Goal: Transaction & Acquisition: Obtain resource

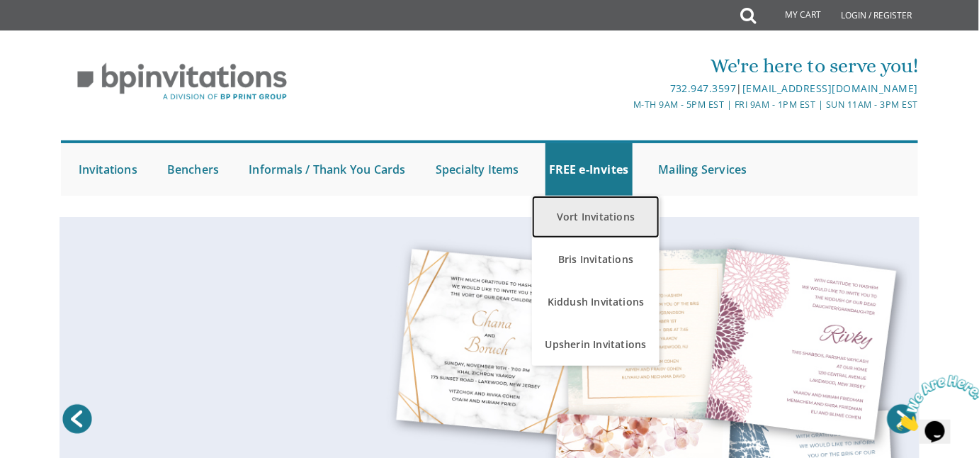
click at [605, 213] on link "Vort Invitations" at bounding box center [595, 216] width 127 height 42
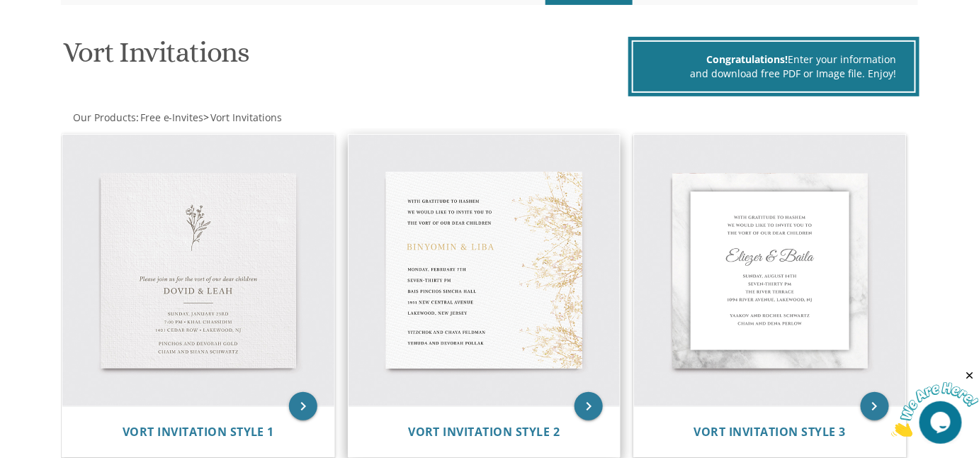
scroll to position [192, 0]
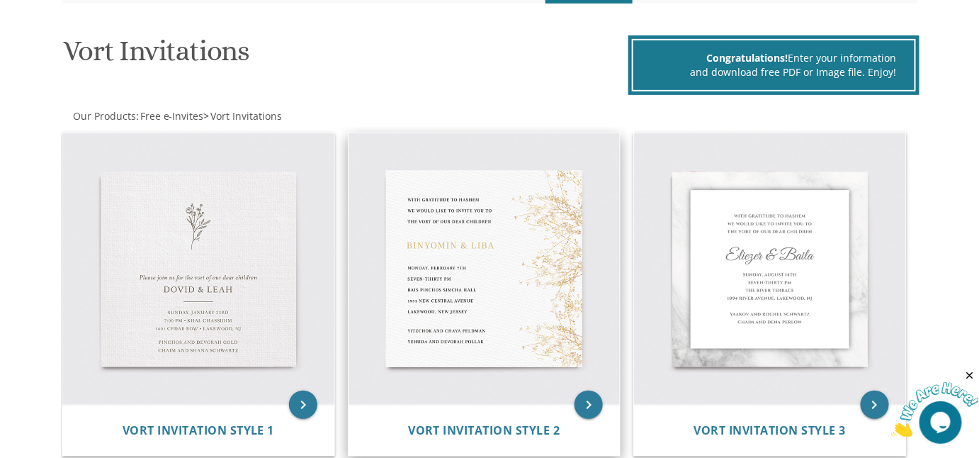
click at [522, 300] on img at bounding box center [484, 269] width 272 height 272
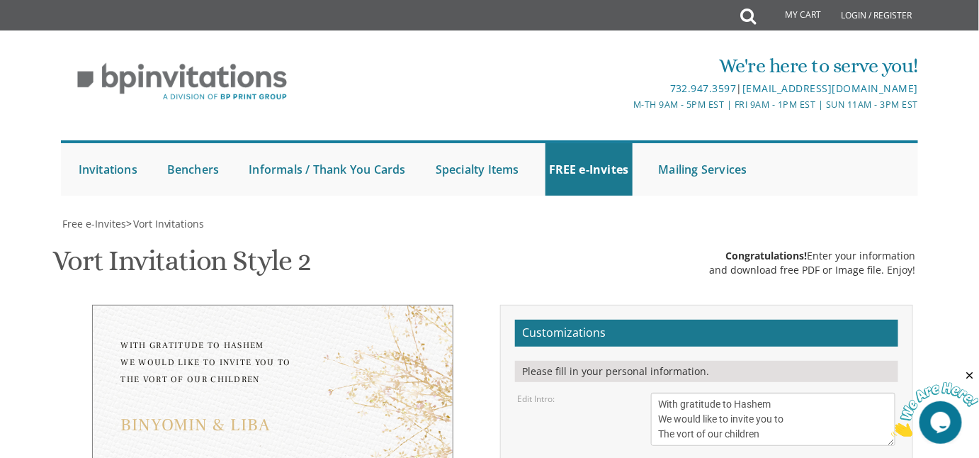
scroll to position [133, 0]
drag, startPoint x: 768, startPoint y: 303, endPoint x: 678, endPoint y: 308, distance: 90.1
click at [678, 392] on textarea "With gratitude to Hashem We would like to invite you to The vort of our children" at bounding box center [773, 418] width 245 height 53
type textarea "With gratitude to Hashem We would like to invite you to The sheva brochos of"
click at [577, 392] on div "Edit Intro: With gratitude to Hashem We would like to invite you to The vort of…" at bounding box center [706, 418] width 399 height 53
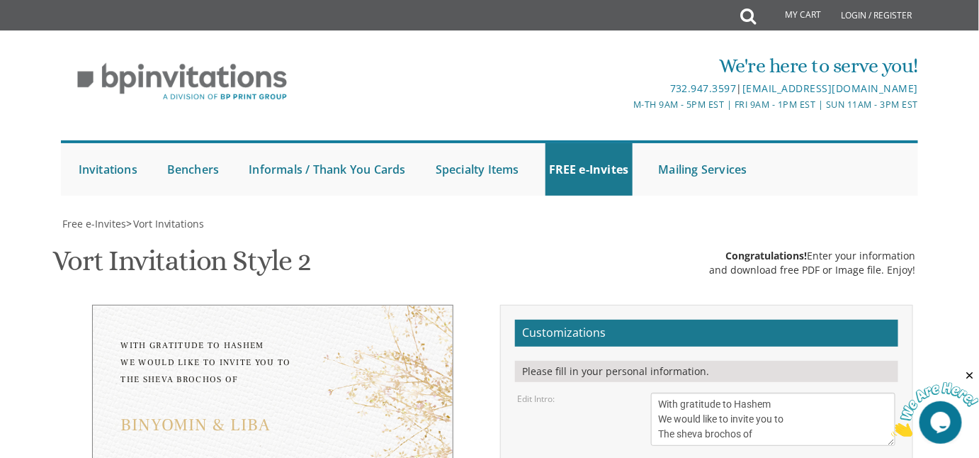
scroll to position [198, 0]
drag, startPoint x: 698, startPoint y: 309, endPoint x: 450, endPoint y: 308, distance: 247.9
drag, startPoint x: 720, startPoint y: 309, endPoint x: 688, endPoint y: 311, distance: 31.9
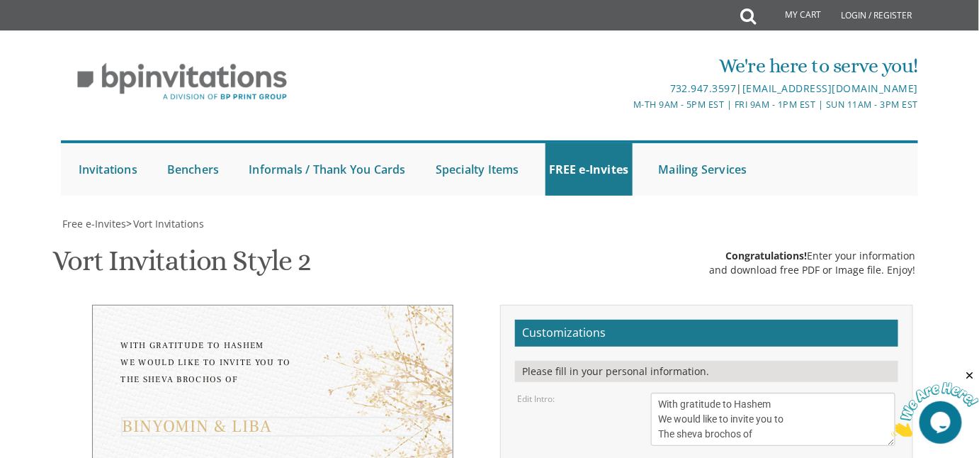
type textarea "Ezzi & tziporah"
drag, startPoint x: 754, startPoint y: 350, endPoint x: 701, endPoint y: 351, distance: 53.1
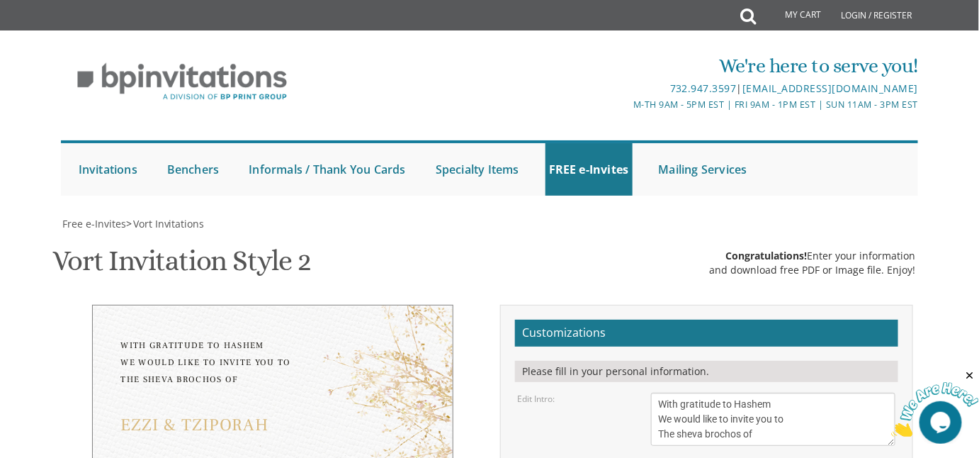
drag, startPoint x: 708, startPoint y: 360, endPoint x: 687, endPoint y: 361, distance: 21.3
drag, startPoint x: 769, startPoint y: 375, endPoint x: 655, endPoint y: 375, distance: 113.3
paste textarea "[PERSON_NAME] Ambiance"
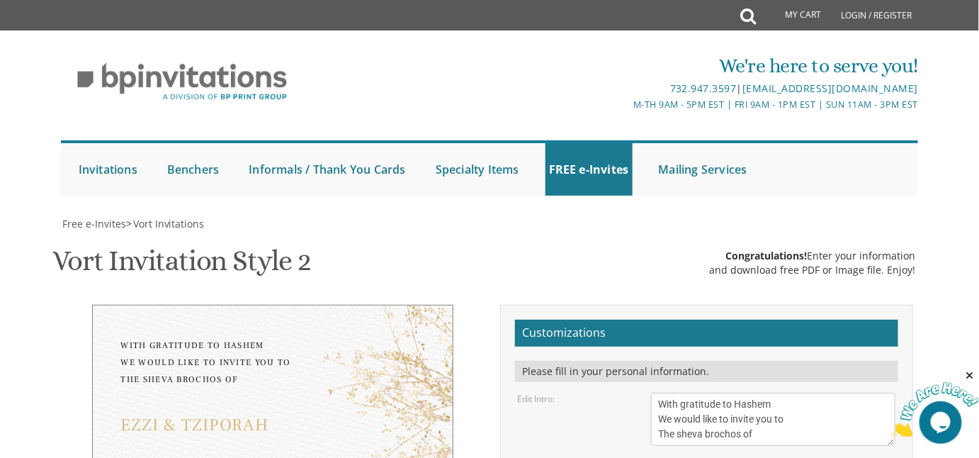
drag, startPoint x: 774, startPoint y: 390, endPoint x: 655, endPoint y: 388, distance: 119.0
paste textarea "[STREET_ADDRESS][PERSON_NAME]"
type textarea "[DATE] Seven o'clock PM [PERSON_NAME] Ambiance [STREET_ADDRESS][PERSON_NAME] [G…"
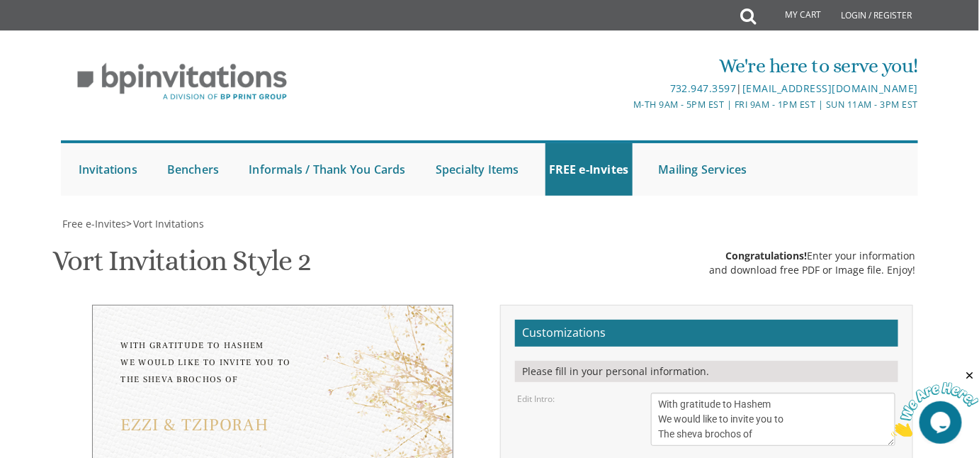
scroll to position [261, 0]
drag, startPoint x: 749, startPoint y: 369, endPoint x: 373, endPoint y: 360, distance: 376.2
drag, startPoint x: 732, startPoint y: 381, endPoint x: 715, endPoint y: 375, distance: 17.9
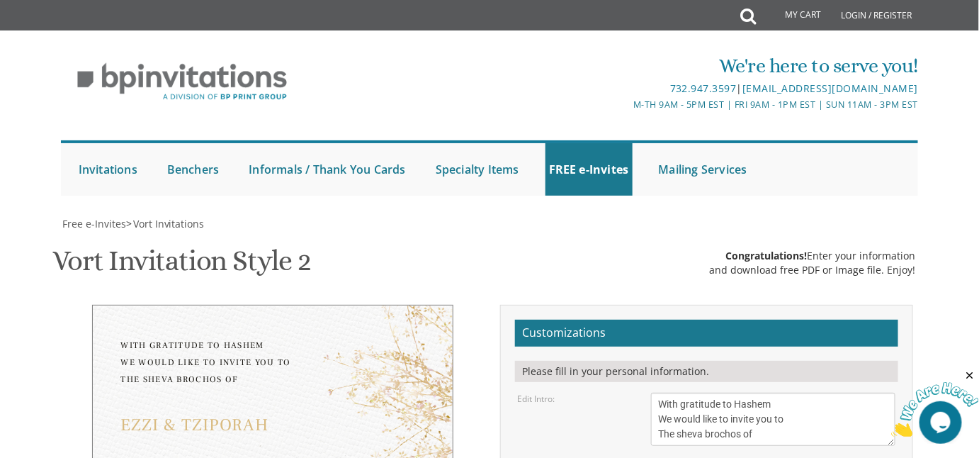
drag, startPoint x: 786, startPoint y: 394, endPoint x: 557, endPoint y: 404, distance: 228.3
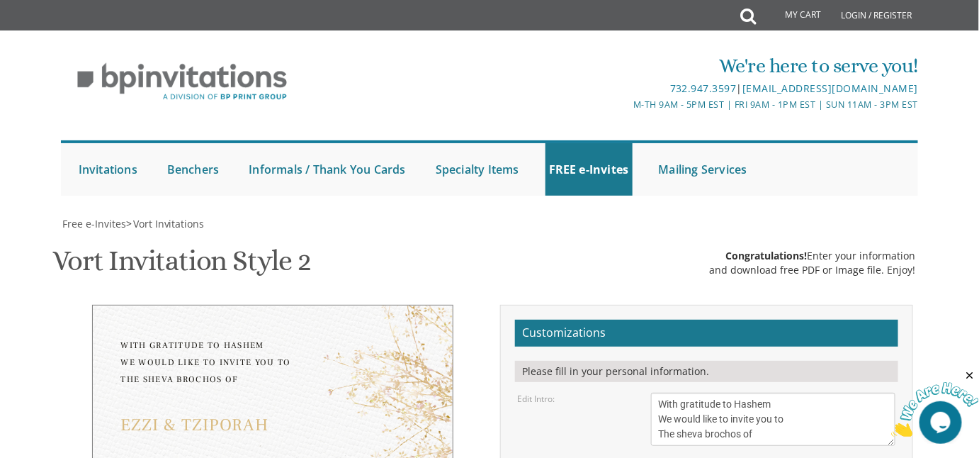
type textarea "[PERSON_NAME] Family please rsvp to -914-393-0915"
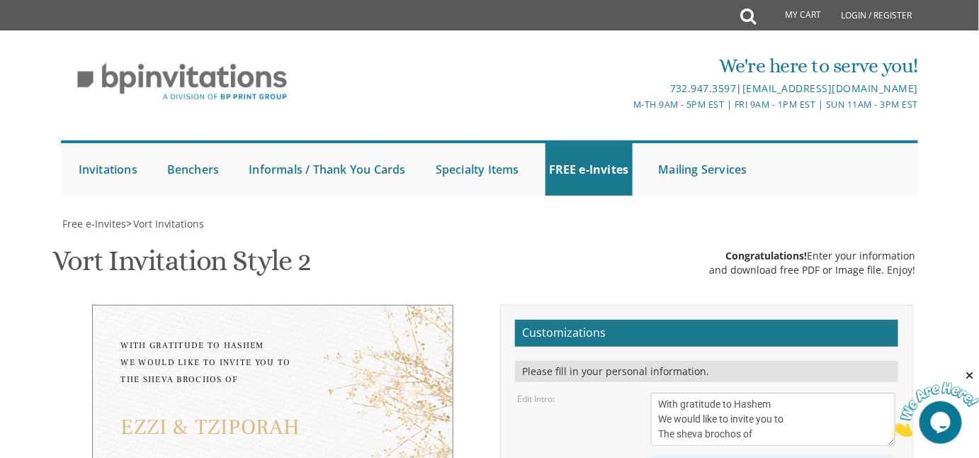
select select "40px"
type textarea "[PERSON_NAME] Family please rsvp to [PHONE_NUMBER]"
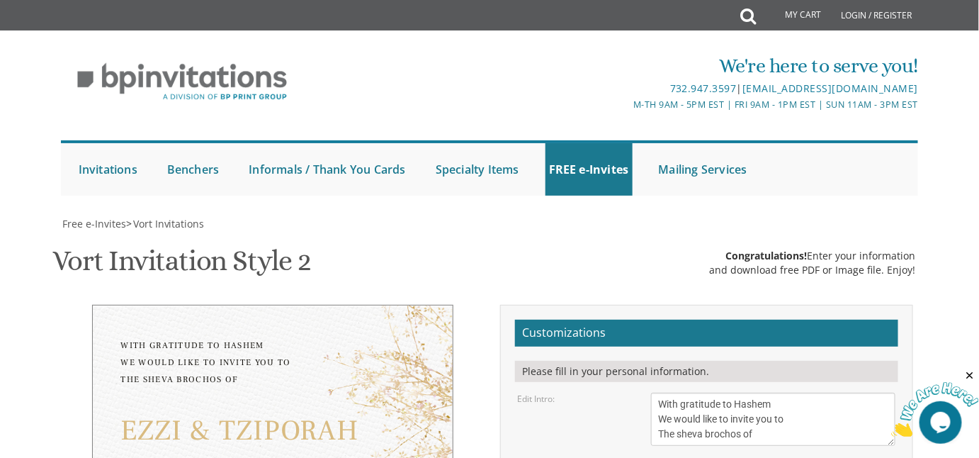
type textarea "[DATE] Seven o'clock PM [PERSON_NAME] Ambiance [STREET_ADDRESS][PERSON_NAME] [G…"
drag, startPoint x: 727, startPoint y: 251, endPoint x: 687, endPoint y: 251, distance: 39.7
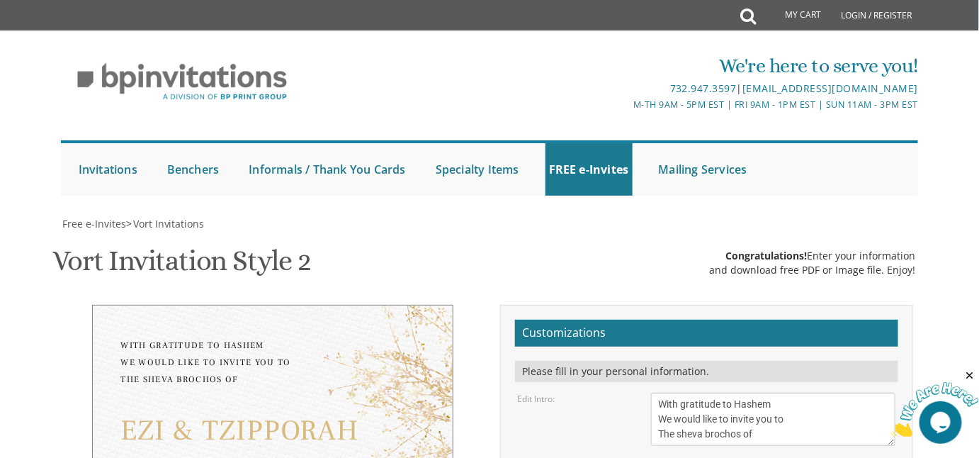
drag, startPoint x: 671, startPoint y: 246, endPoint x: 644, endPoint y: 246, distance: 27.6
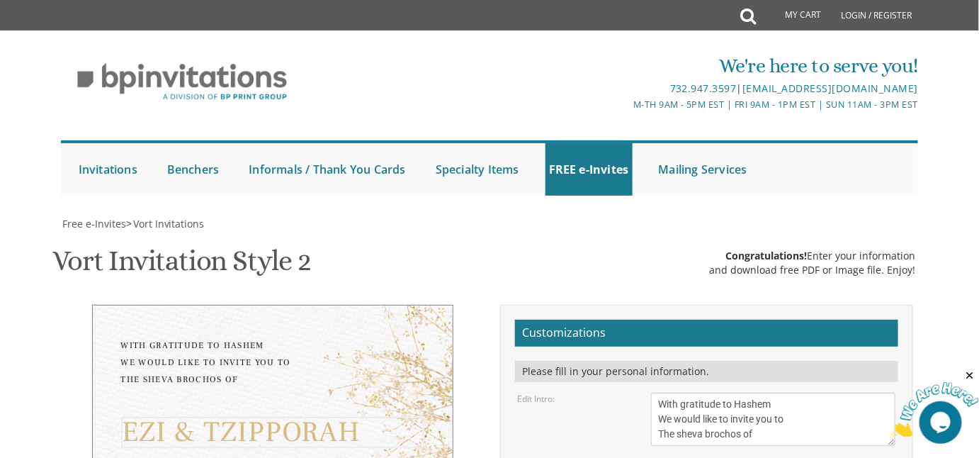
drag, startPoint x: 671, startPoint y: 244, endPoint x: 641, endPoint y: 244, distance: 30.5
paste textarea "Ezi"
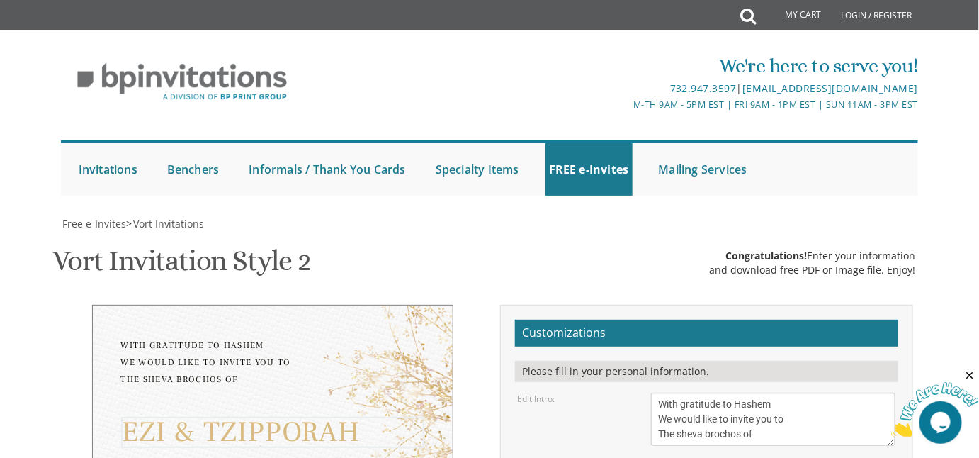
drag, startPoint x: 656, startPoint y: 248, endPoint x: 616, endPoint y: 247, distance: 40.4
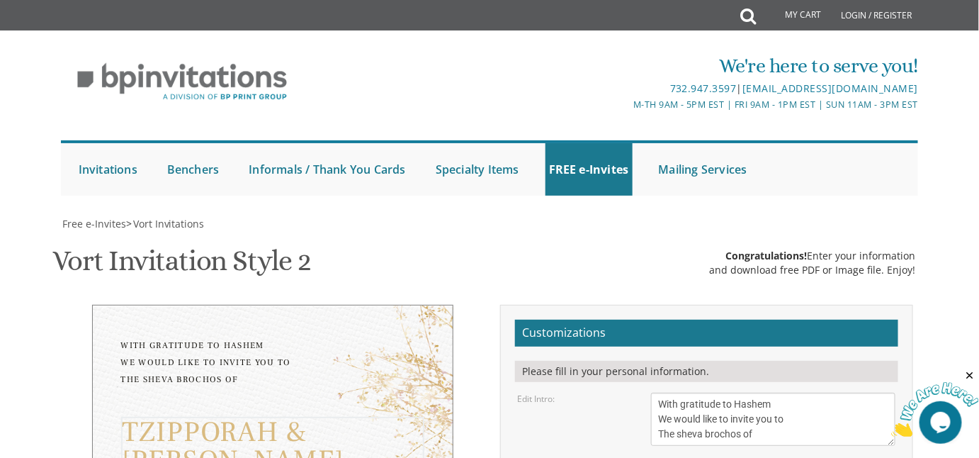
type textarea "Ezi & tzipporah"
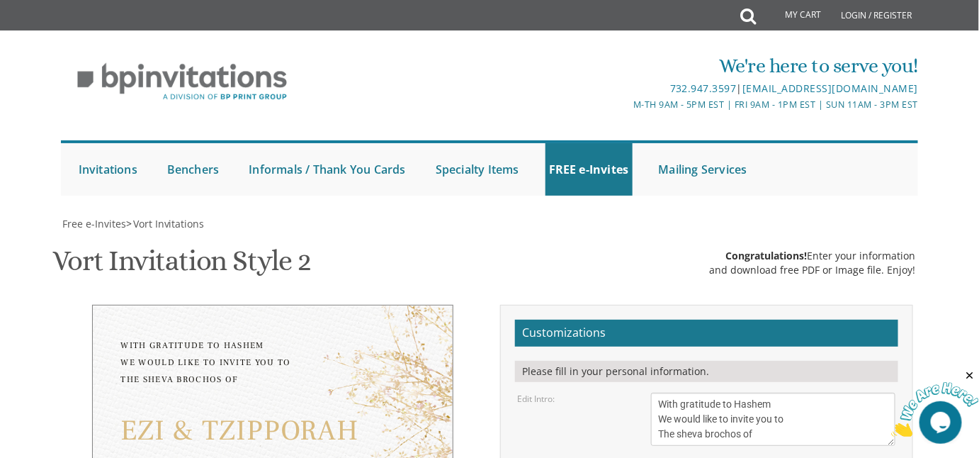
scroll to position [389, 0]
type input "[EMAIL_ADDRESS][DOMAIN_NAME]"
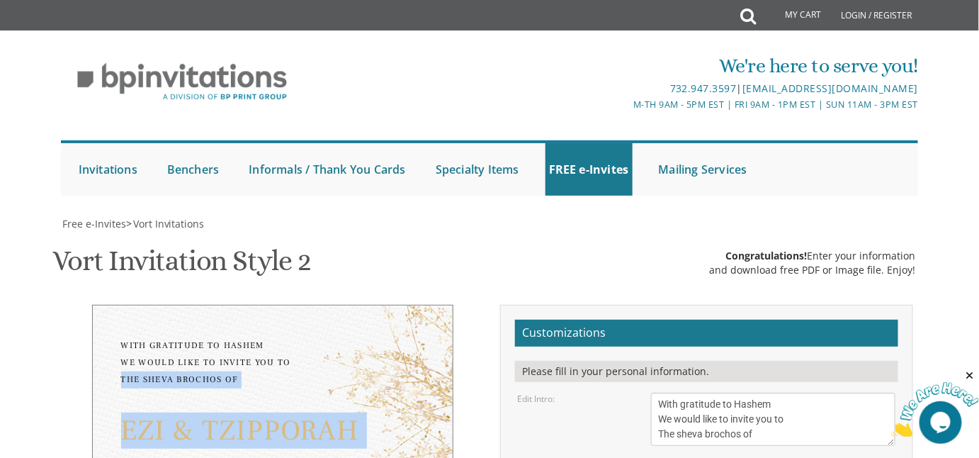
drag, startPoint x: 265, startPoint y: 347, endPoint x: 96, endPoint y: 113, distance: 288.8
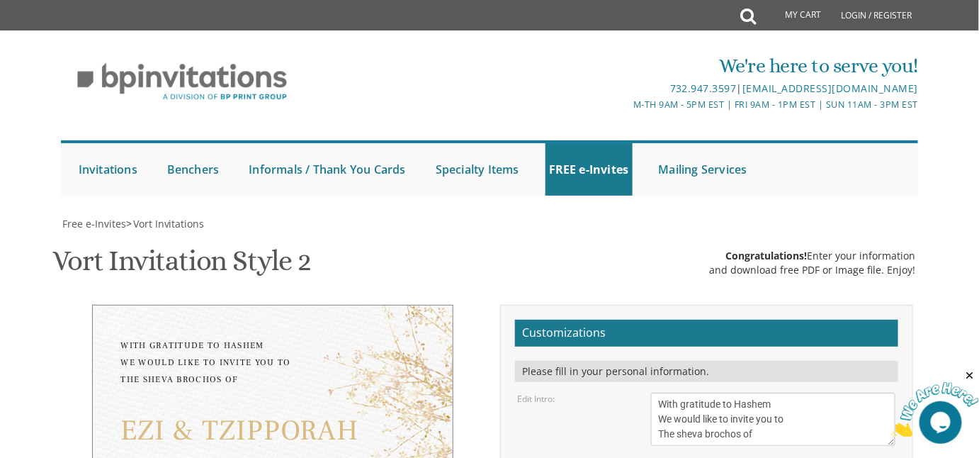
scroll to position [455, 0]
